Goal: Obtain resource: Download file/media

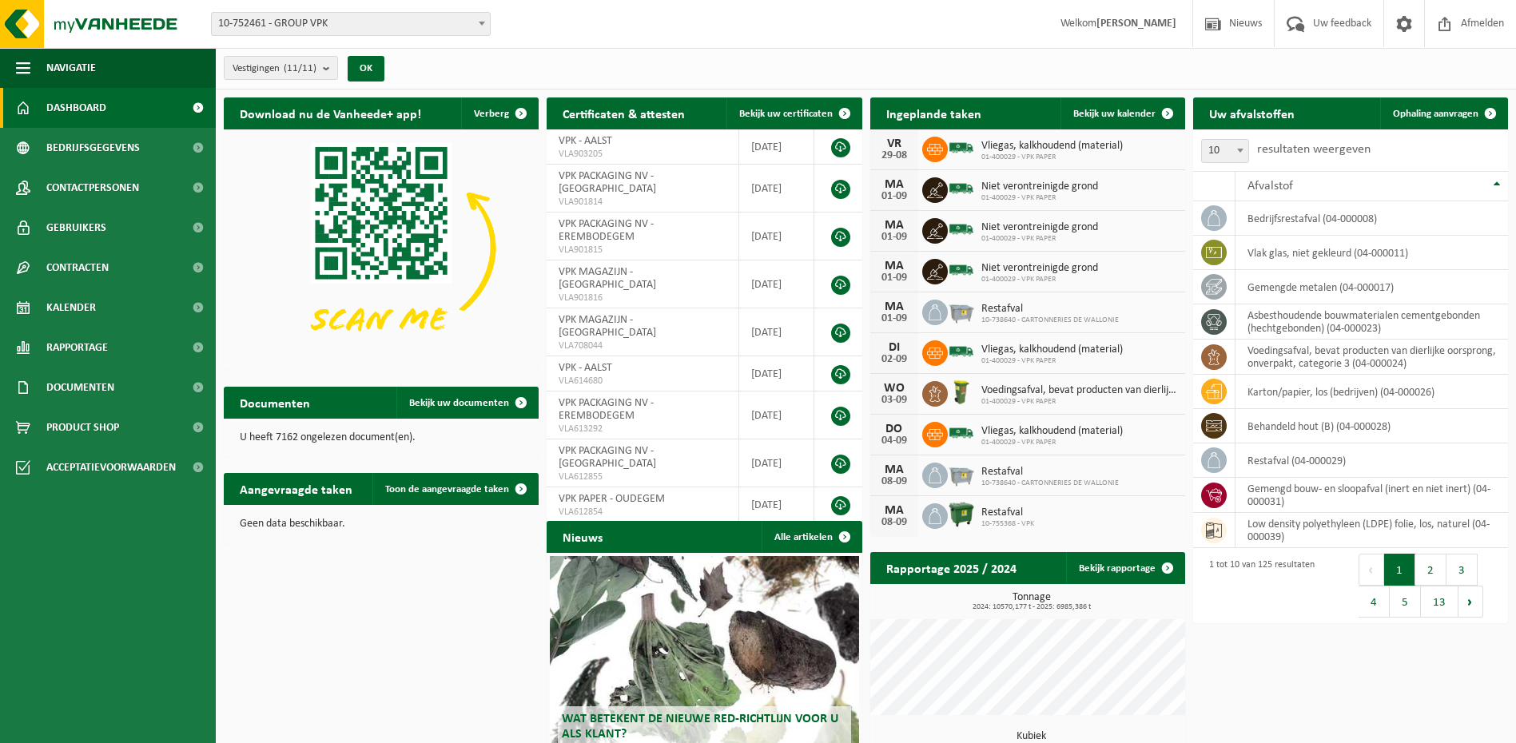
scroll to position [126, 0]
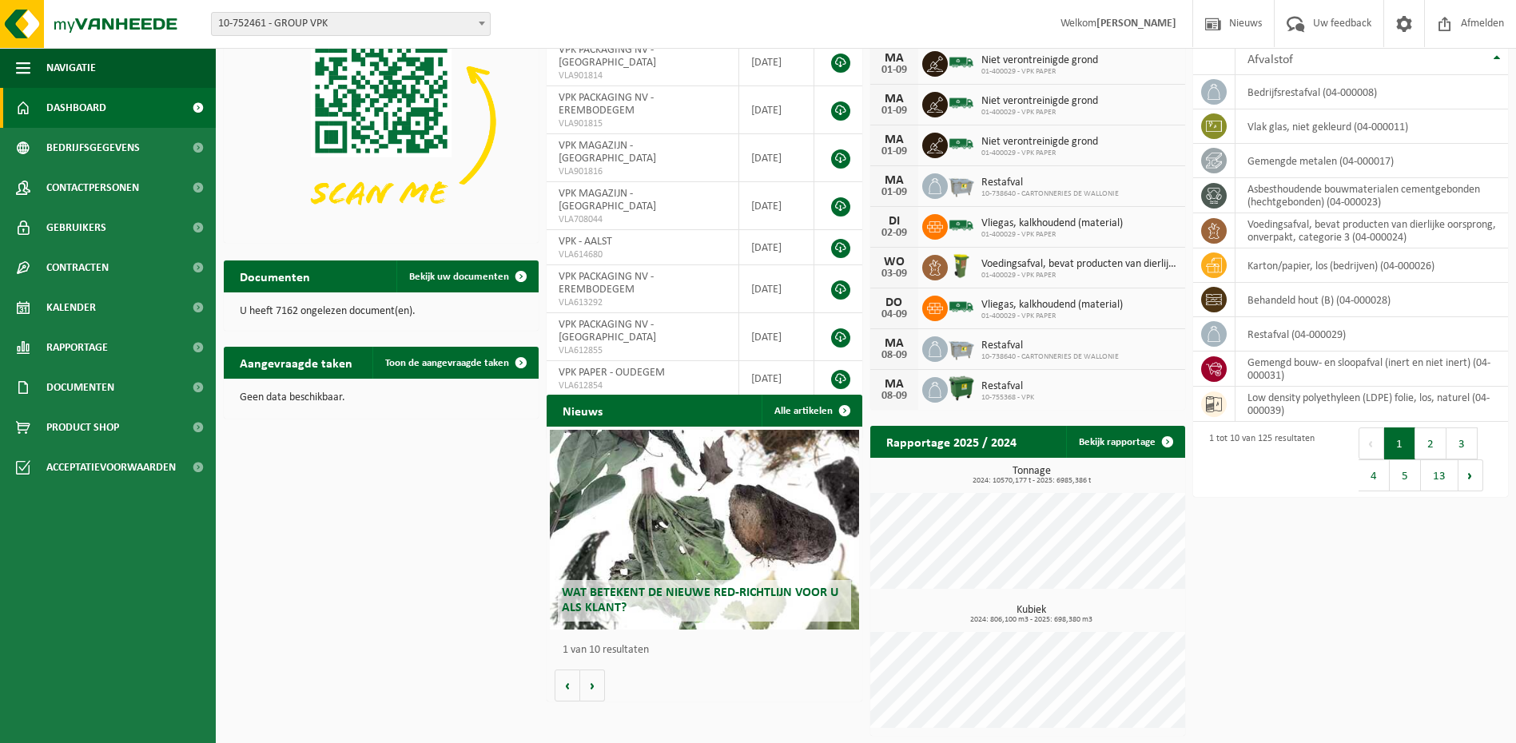
click at [690, 594] on span "Wat betekent de nieuwe RED-richtlijn voor u als klant?" at bounding box center [700, 600] width 276 height 28
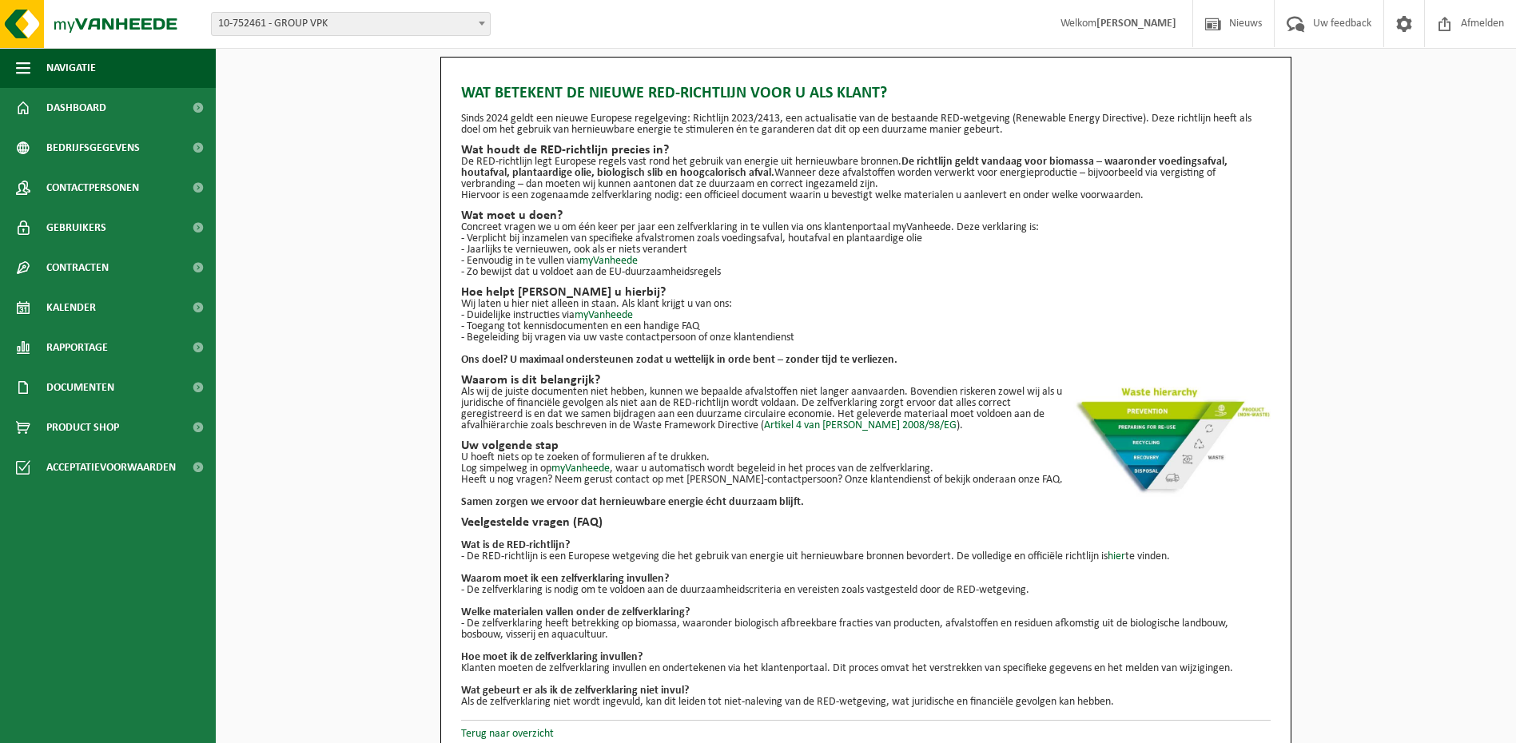
scroll to position [14, 0]
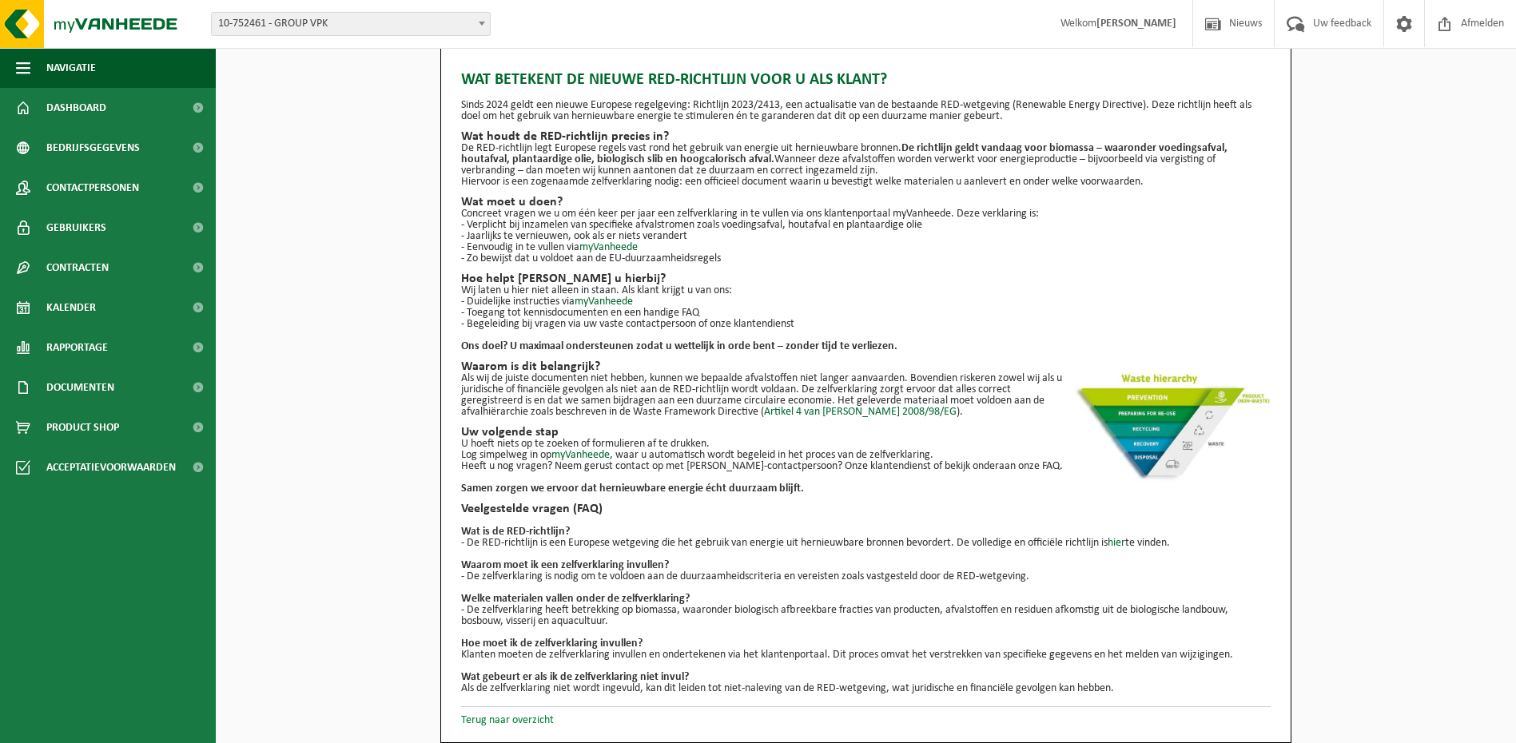
click at [487, 717] on link "Terug naar overzicht" at bounding box center [507, 720] width 93 height 12
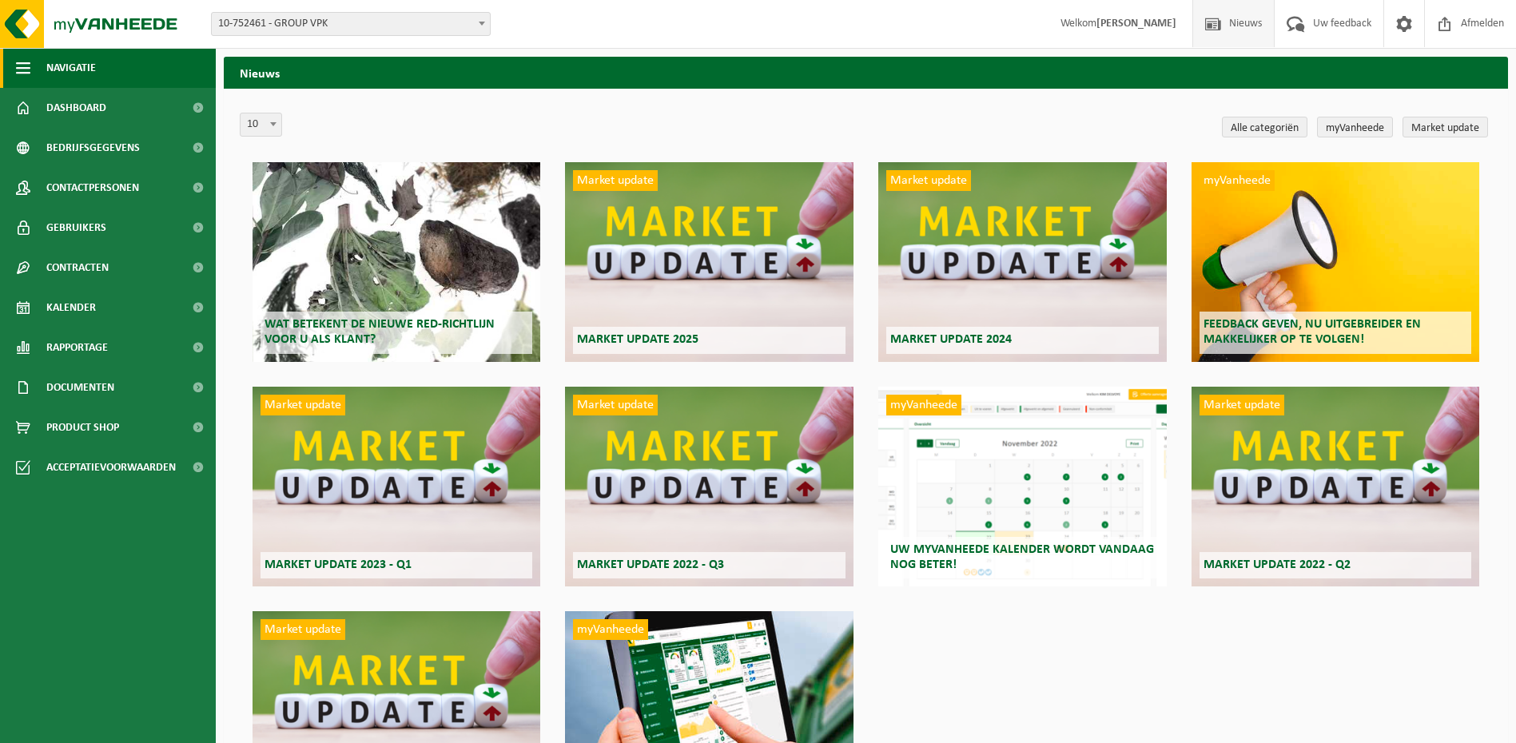
click at [42, 62] on button "Navigatie" at bounding box center [108, 68] width 216 height 40
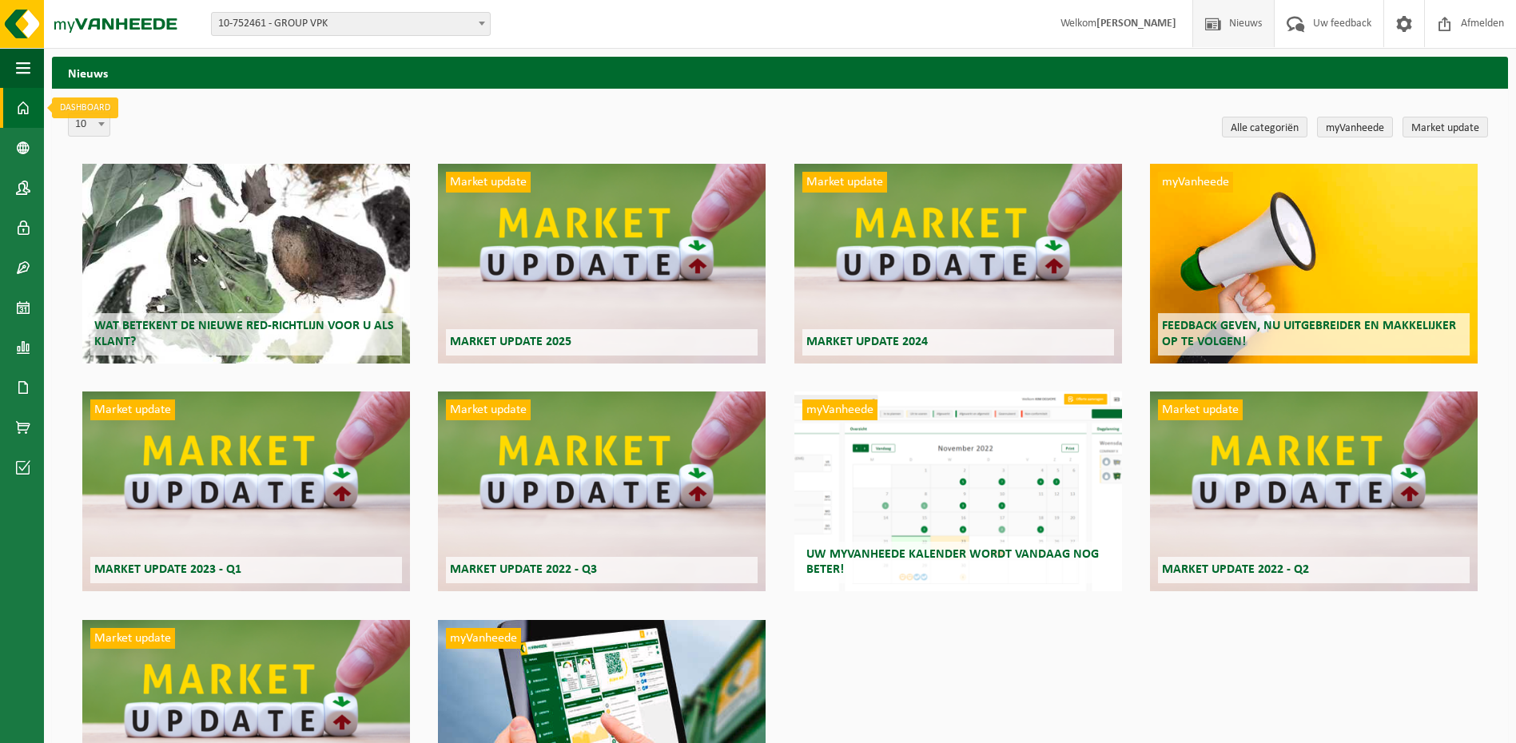
click at [20, 112] on span at bounding box center [23, 108] width 14 height 40
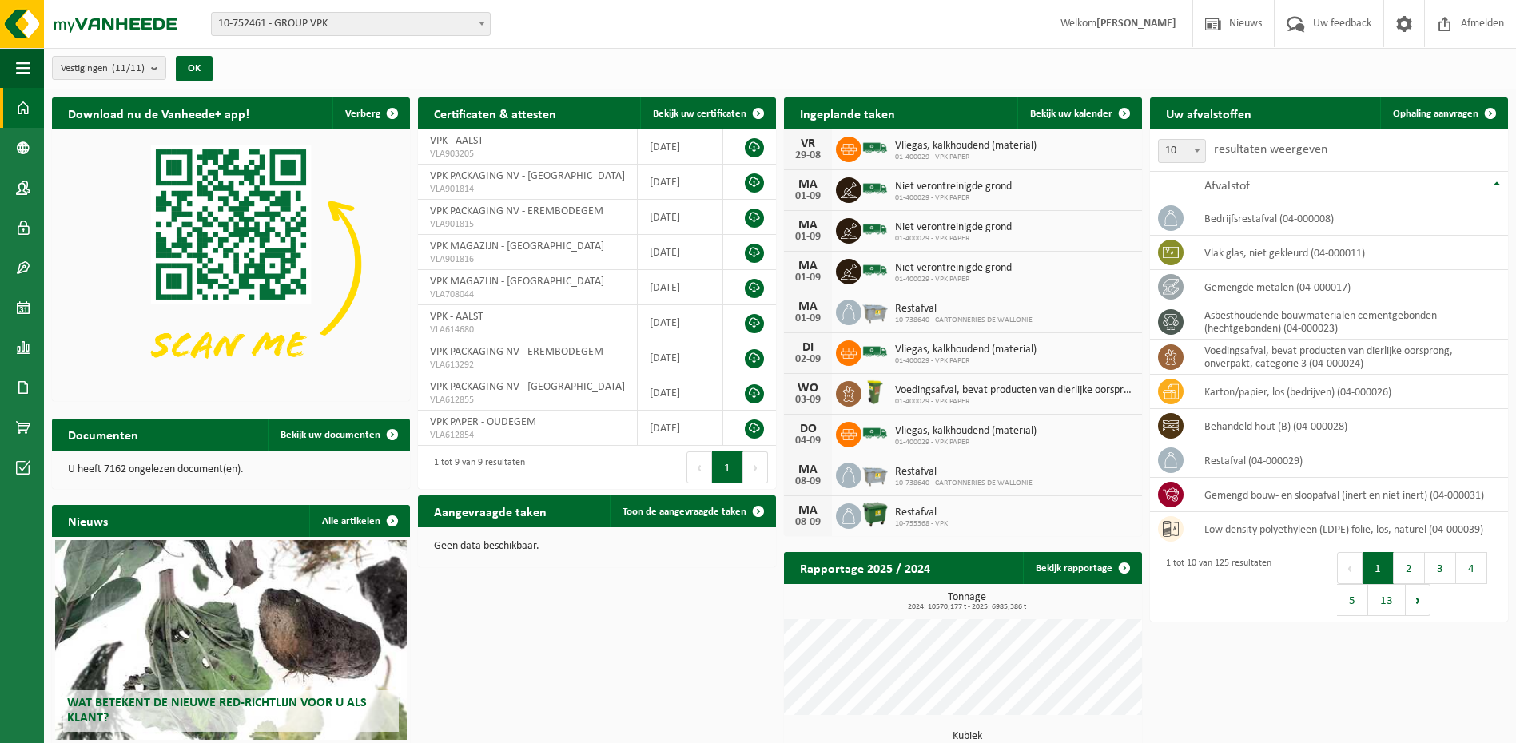
scroll to position [80, 0]
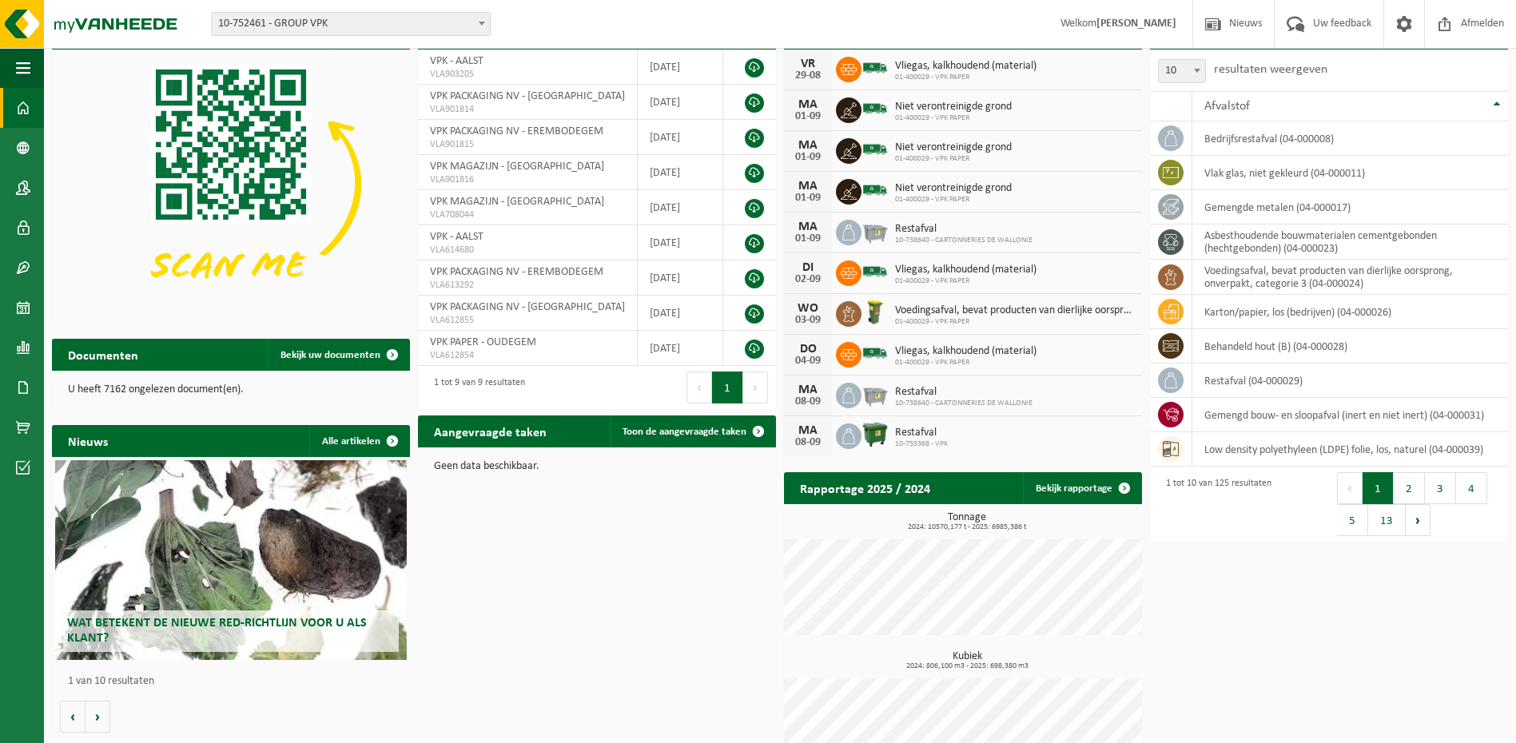
click at [217, 619] on span "Wat betekent de nieuwe RED-richtlijn voor u als klant?" at bounding box center [217, 631] width 300 height 28
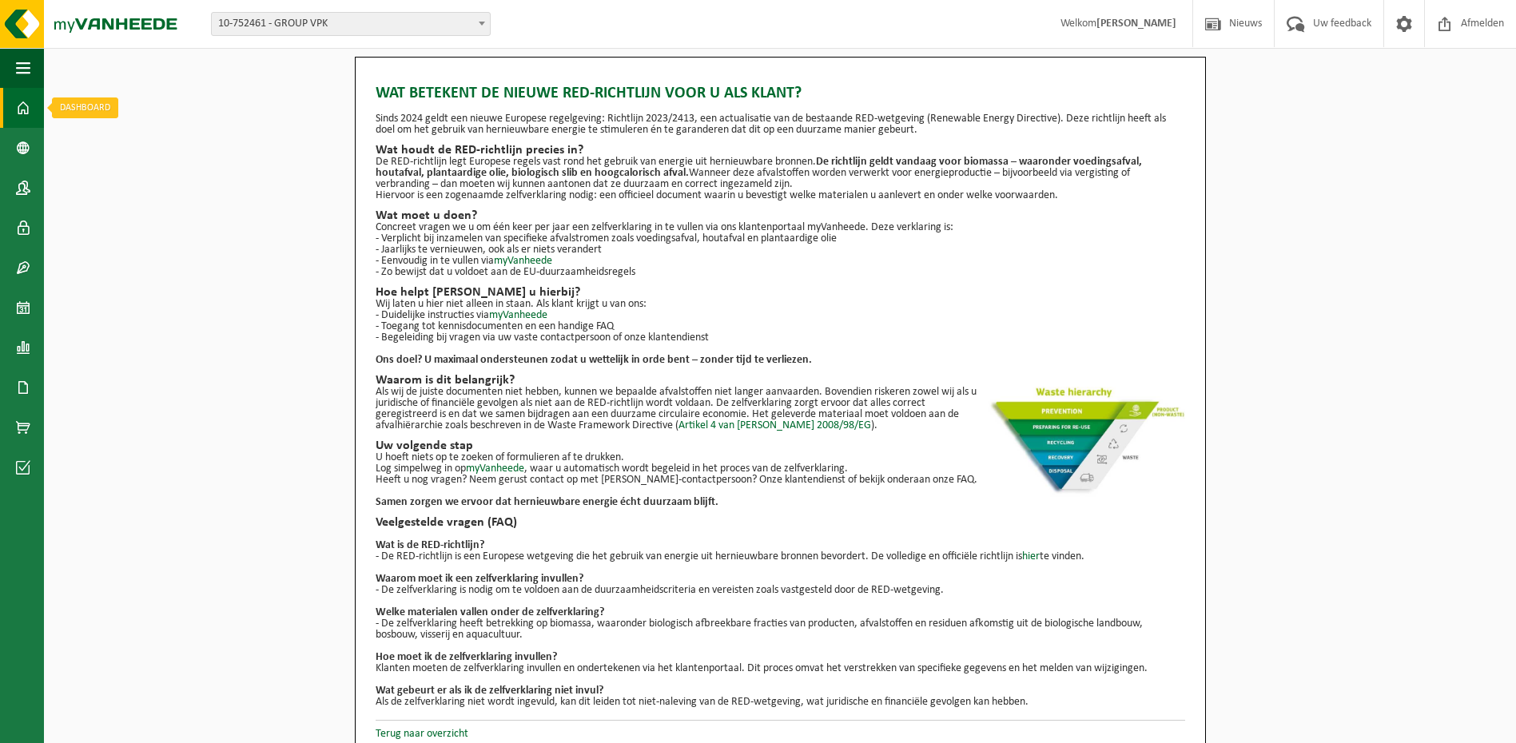
click at [18, 105] on span at bounding box center [23, 108] width 14 height 40
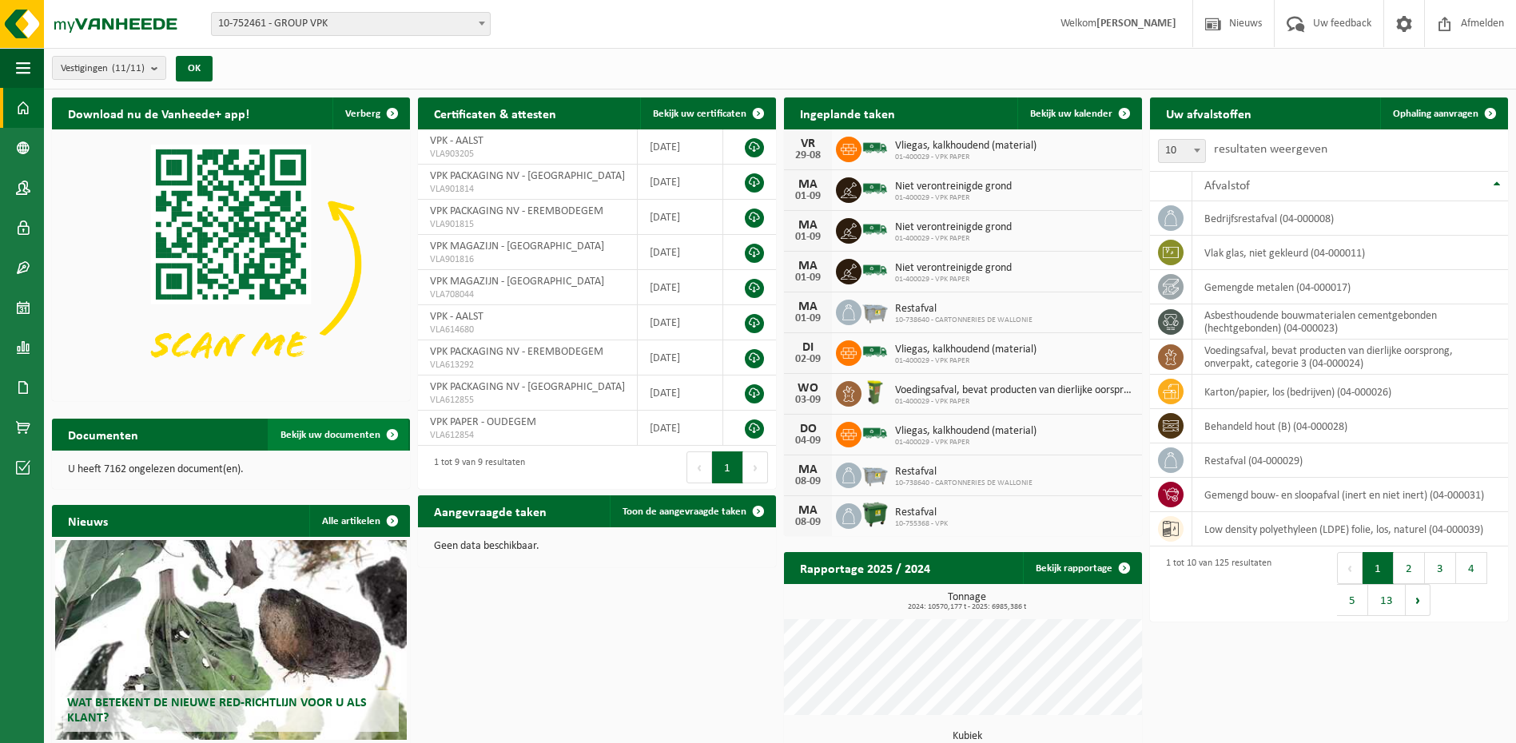
click at [356, 433] on span "Bekijk uw documenten" at bounding box center [330, 435] width 100 height 10
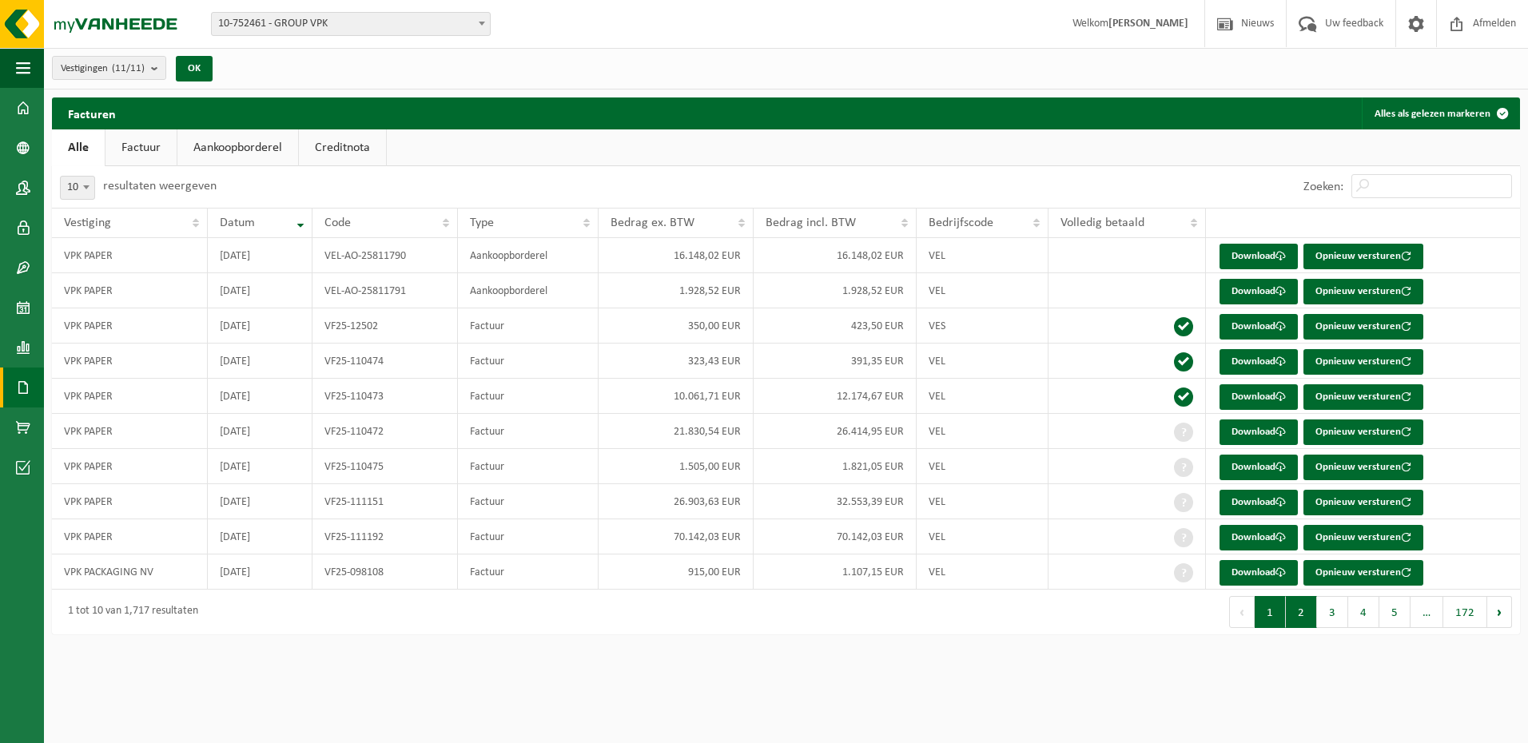
click at [1295, 617] on button "2" at bounding box center [1301, 612] width 31 height 32
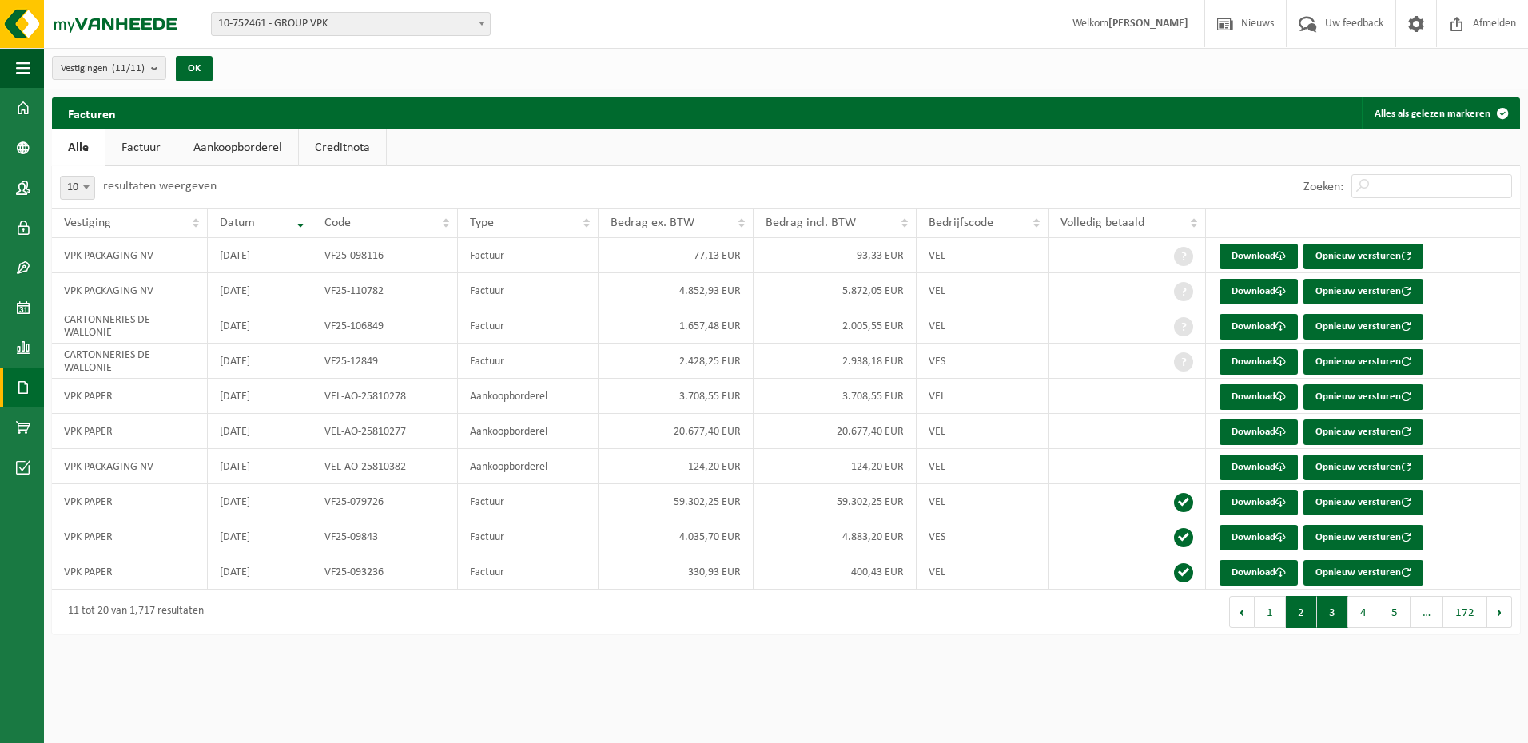
click at [1331, 614] on button "3" at bounding box center [1332, 612] width 31 height 32
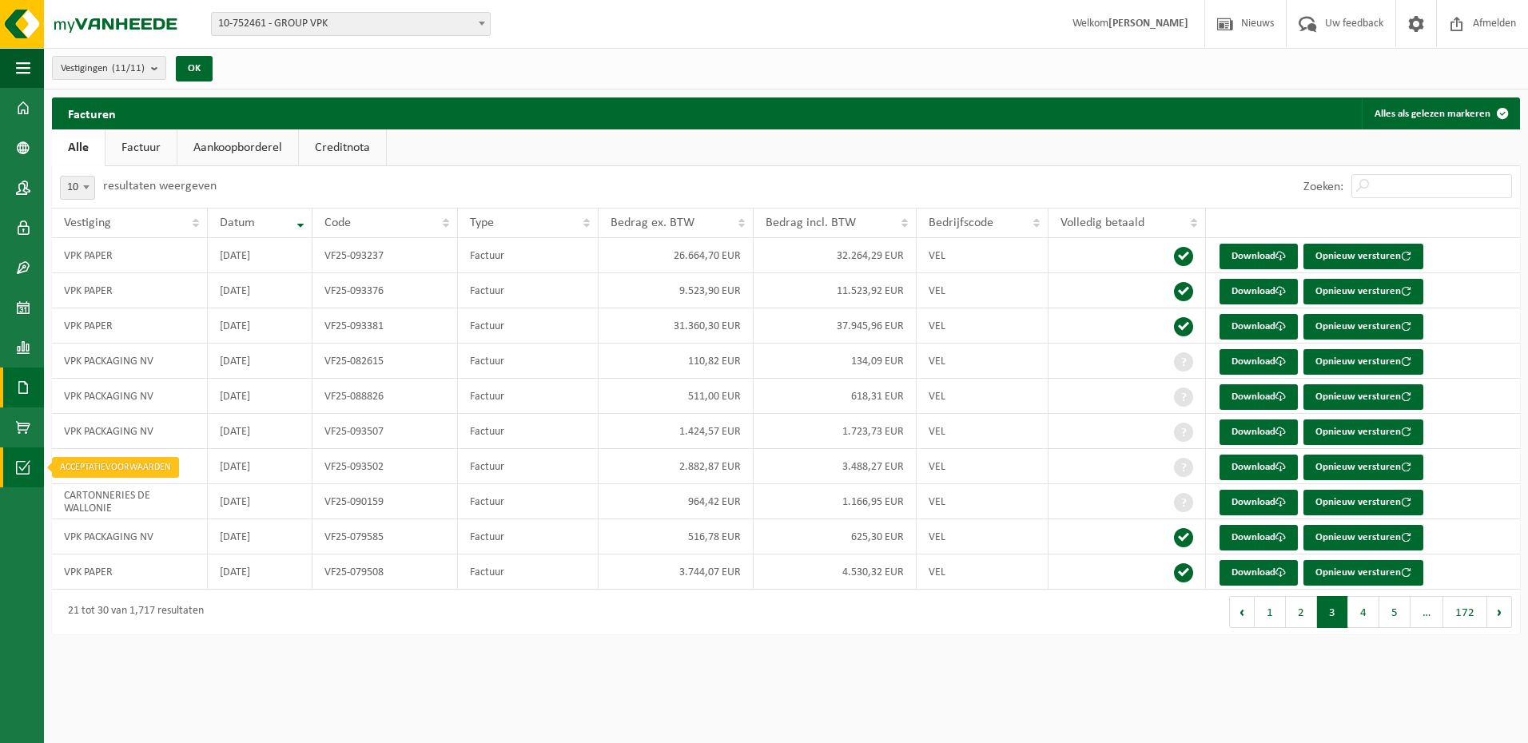
click at [26, 470] on span at bounding box center [23, 467] width 14 height 40
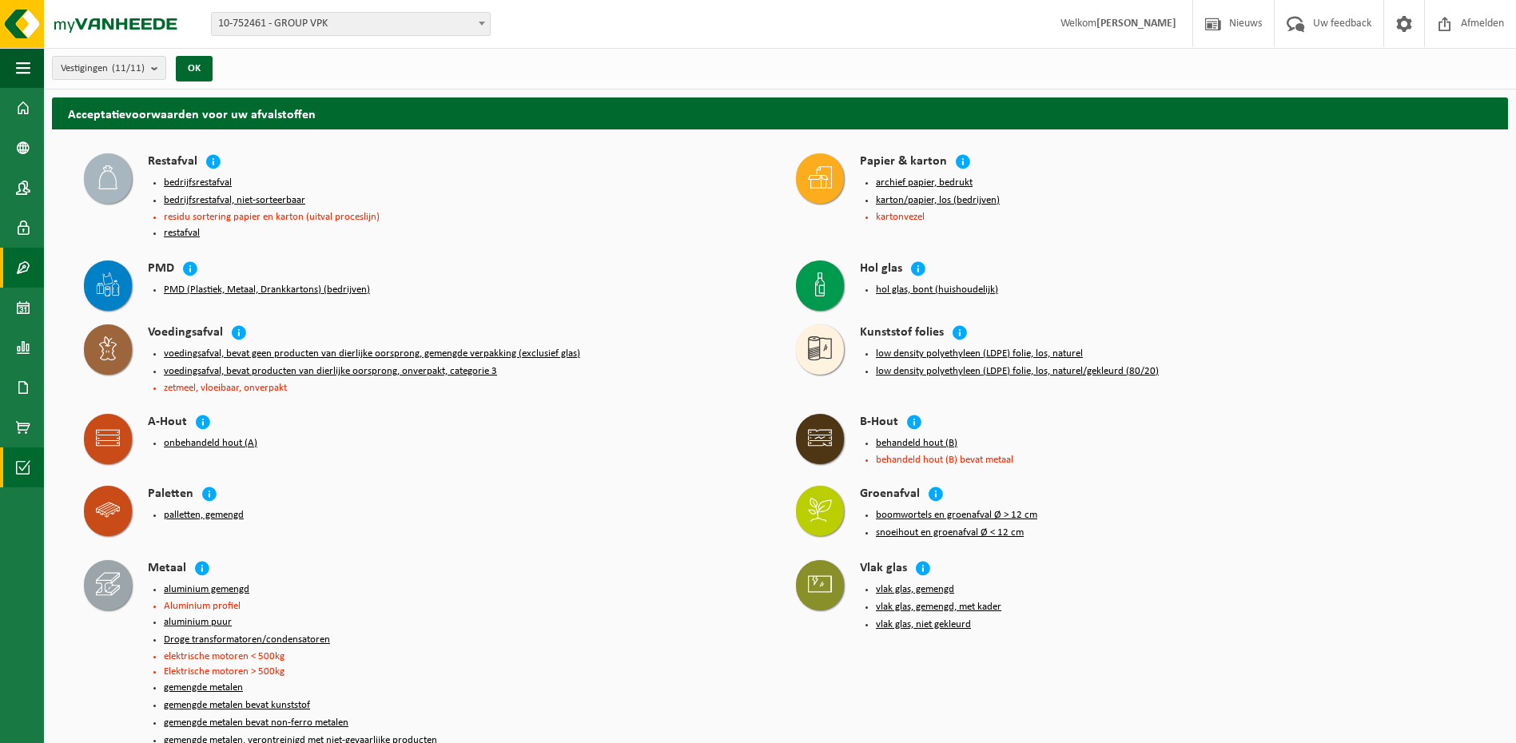
click at [23, 269] on span at bounding box center [23, 268] width 14 height 40
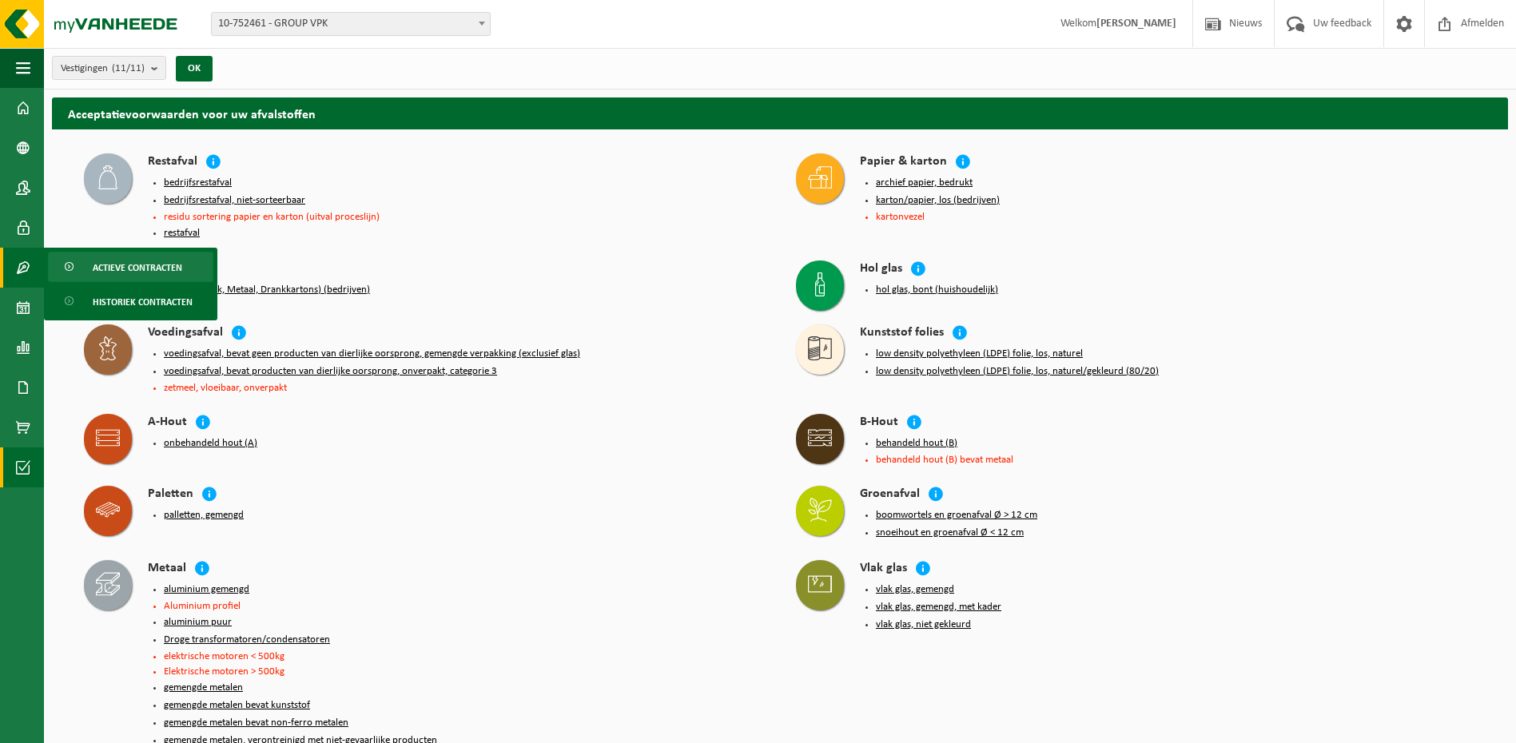
click at [115, 269] on span "Actieve contracten" at bounding box center [137, 267] width 89 height 30
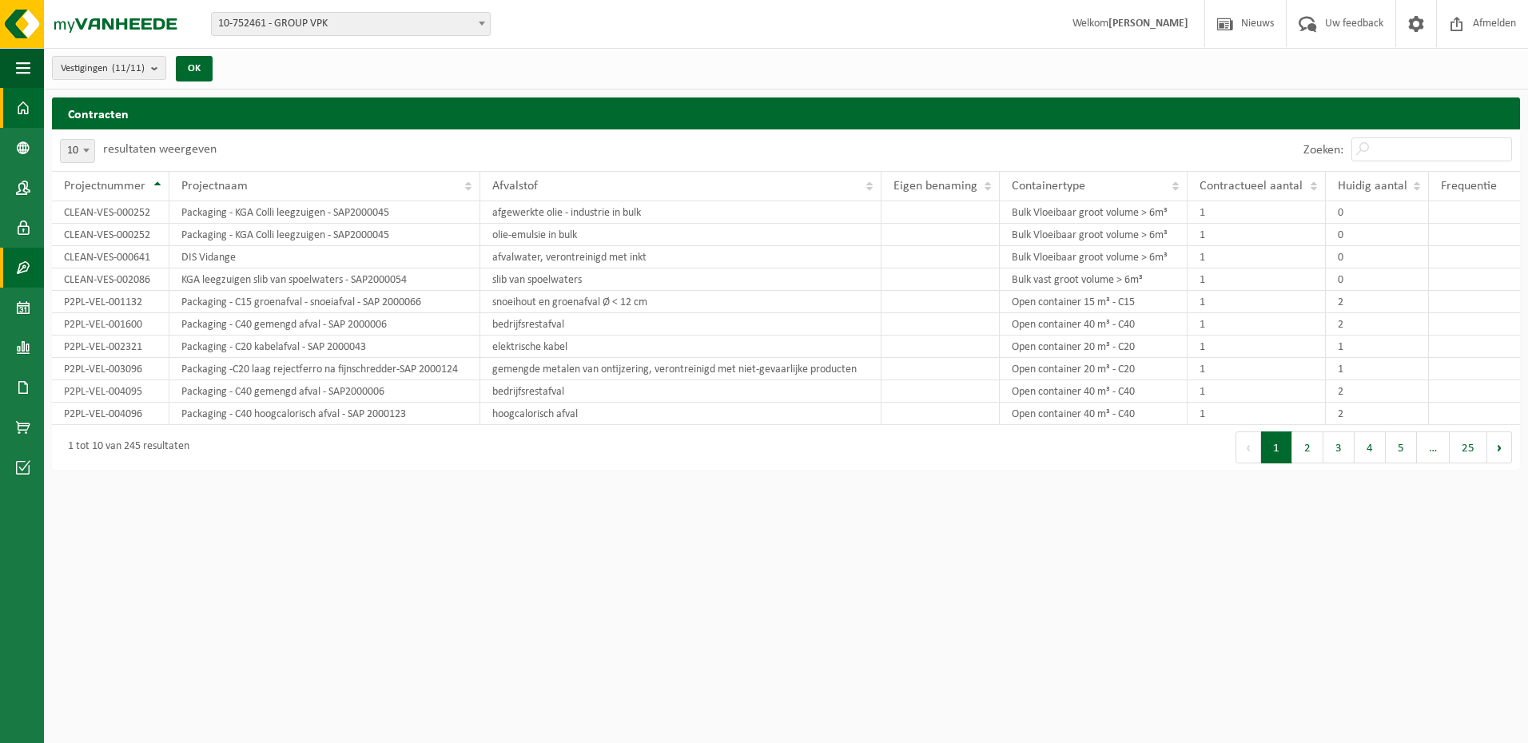
click at [24, 107] on span at bounding box center [23, 108] width 14 height 40
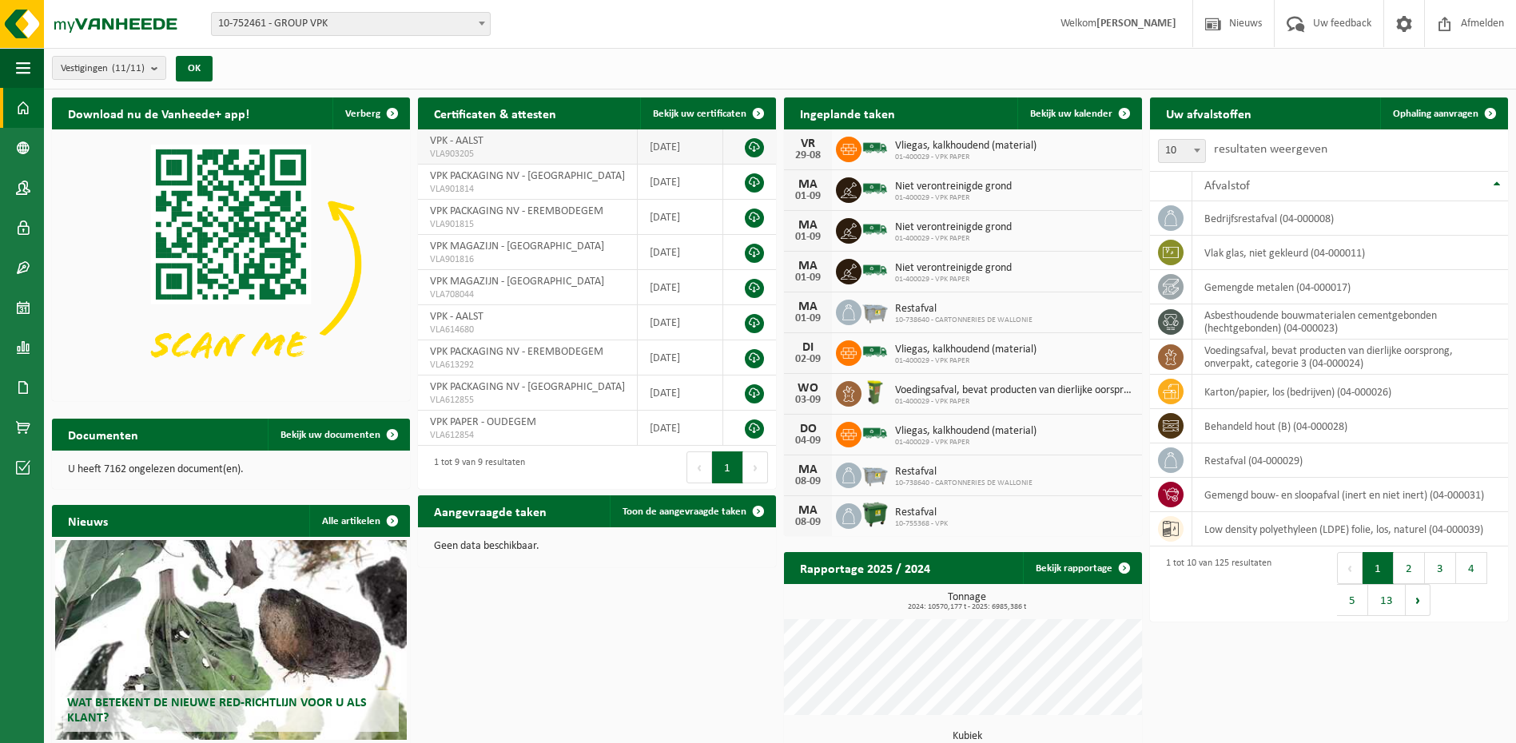
click at [460, 141] on span "VPK - AALST" at bounding box center [457, 141] width 54 height 12
click at [759, 107] on span at bounding box center [758, 113] width 32 height 32
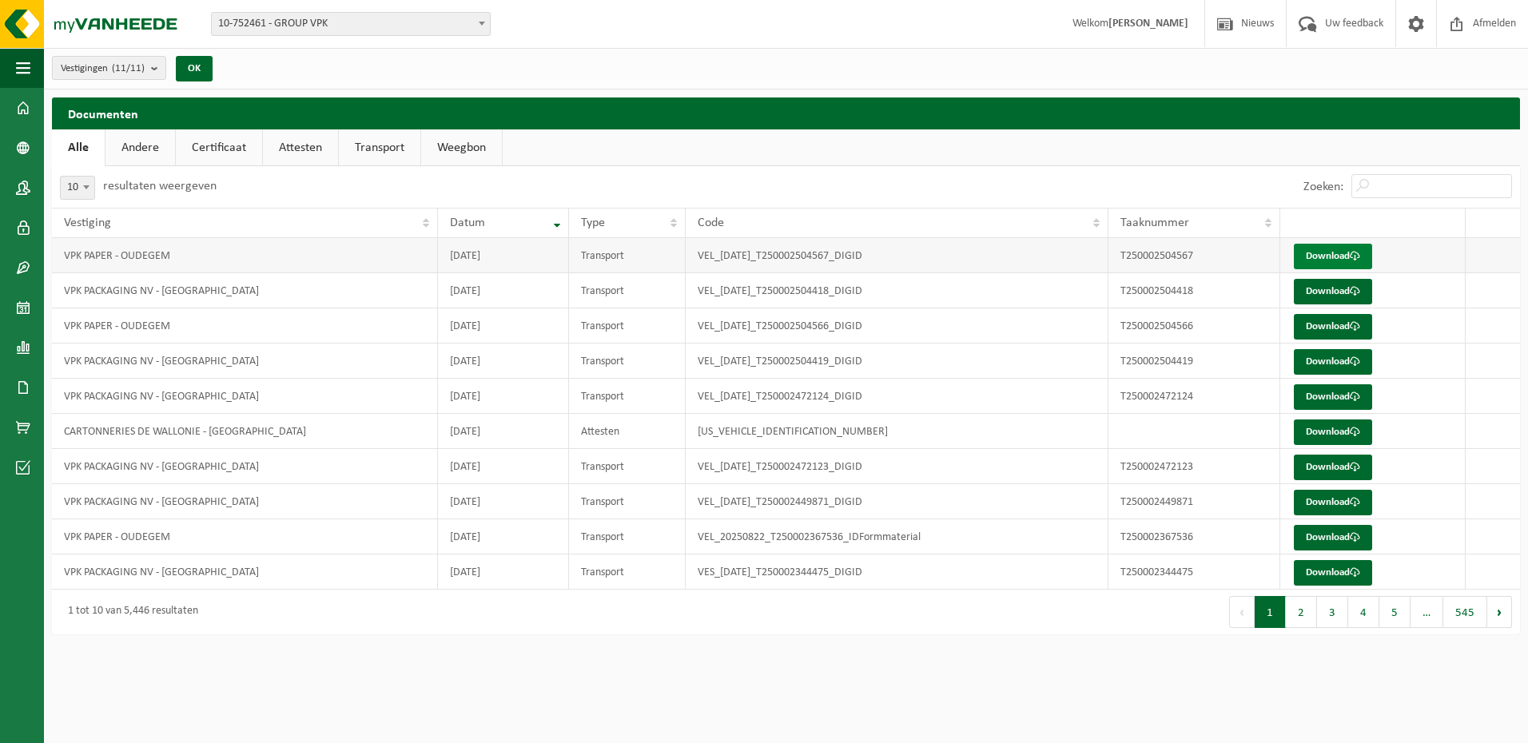
click at [1363, 256] on link "Download" at bounding box center [1333, 257] width 78 height 26
